Goal: Task Accomplishment & Management: Complete application form

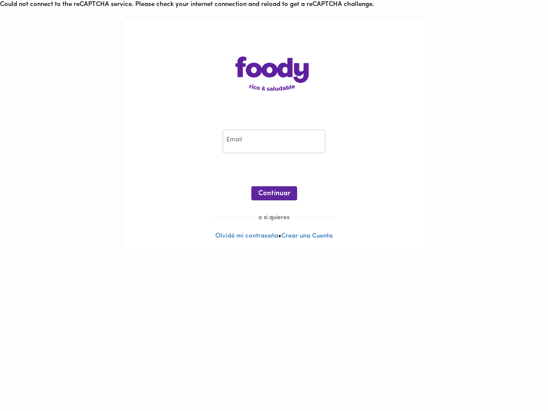
click at [274, 141] on input "email" at bounding box center [273, 142] width 103 height 24
click at [274, 193] on span "Continuar" at bounding box center [274, 193] width 32 height 8
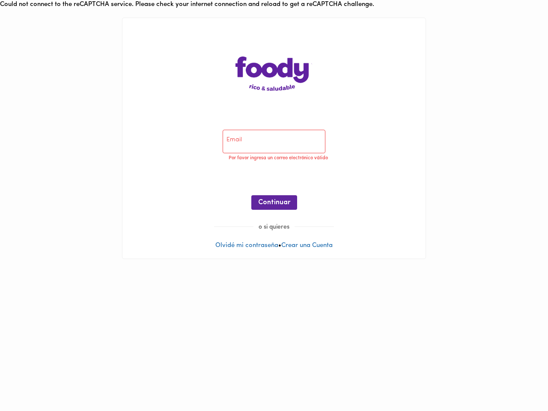
click at [245, 236] on div at bounding box center [274, 233] width 286 height 6
click at [308, 236] on div at bounding box center [274, 233] width 286 height 6
